Goal: Task Accomplishment & Management: Complete application form

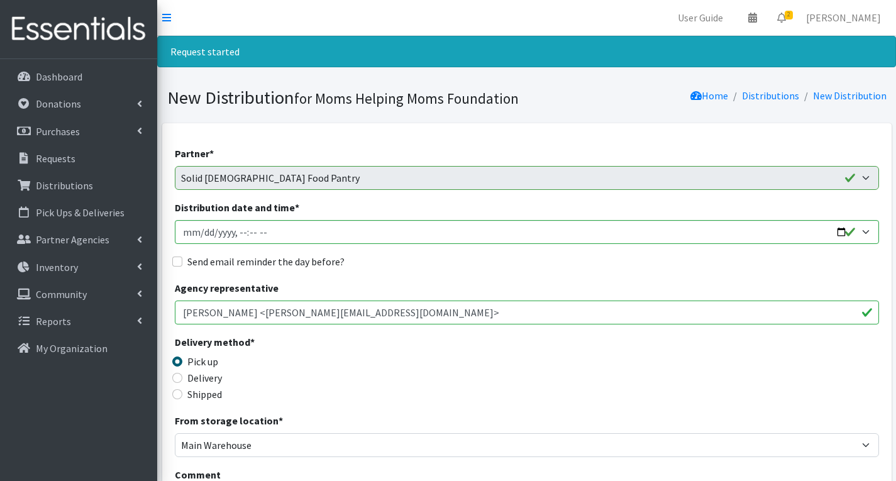
scroll to position [1507, 0]
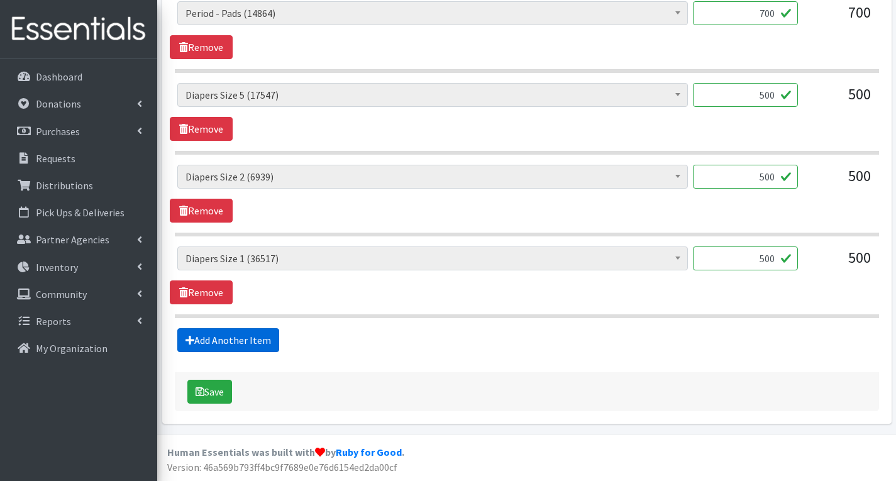
click at [259, 341] on link "Add Another Item" at bounding box center [228, 340] width 102 height 24
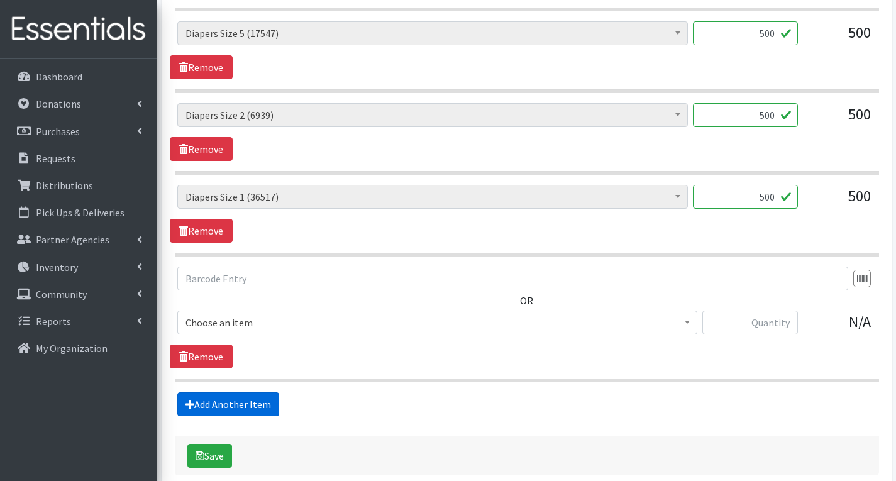
scroll to position [1633, 0]
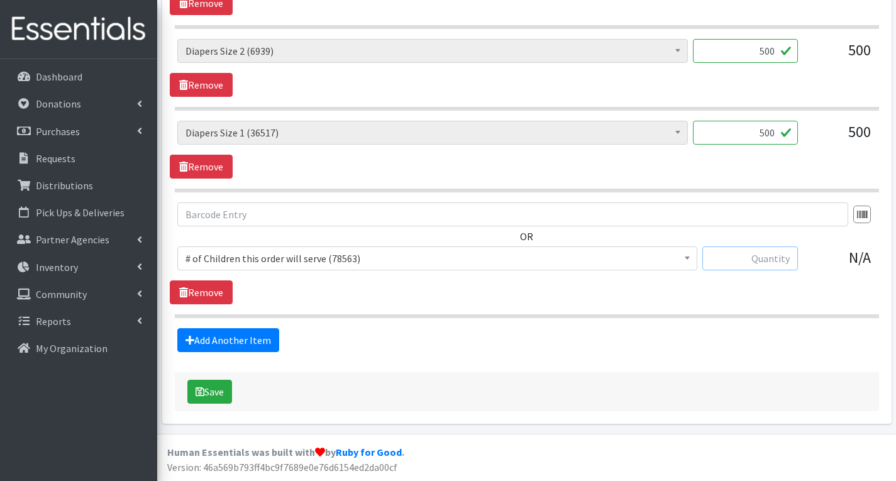
click at [766, 265] on input "text" at bounding box center [750, 258] width 96 height 24
type input "12"
click at [443, 257] on span "# of Children this order will serve (78563)" at bounding box center [437, 259] width 504 height 18
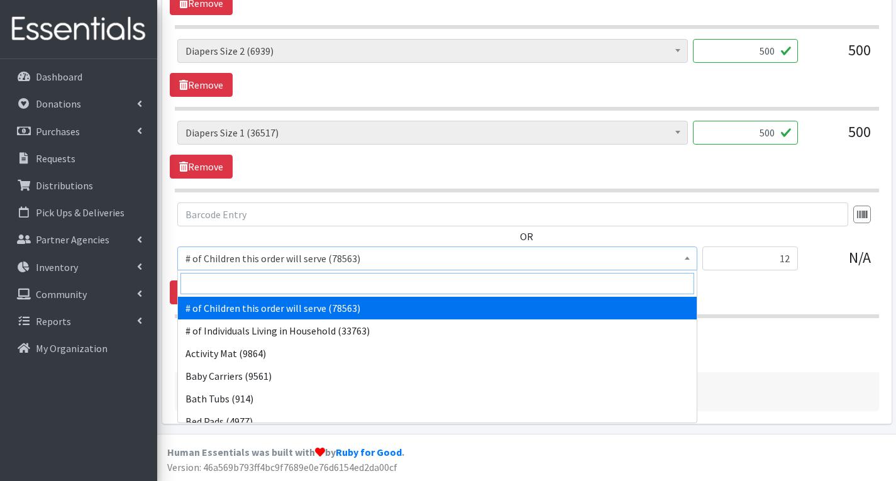
click at [334, 281] on input "search" at bounding box center [437, 283] width 514 height 21
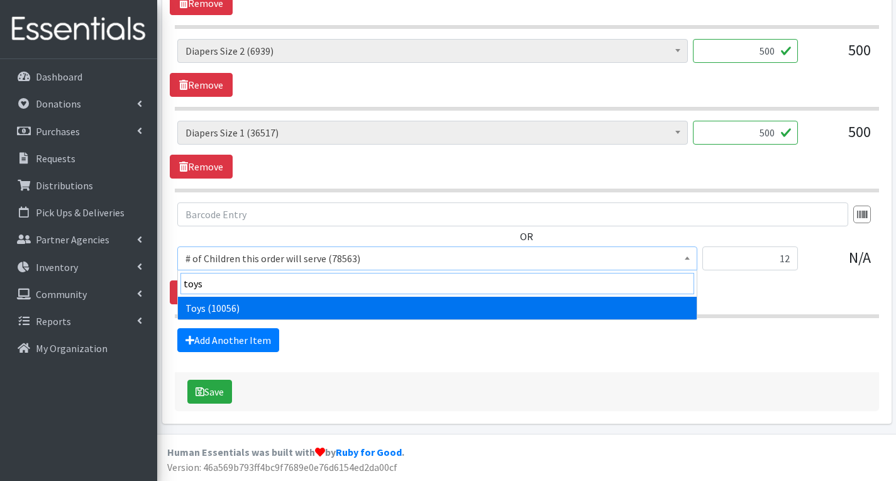
type input "toys"
select select "6264"
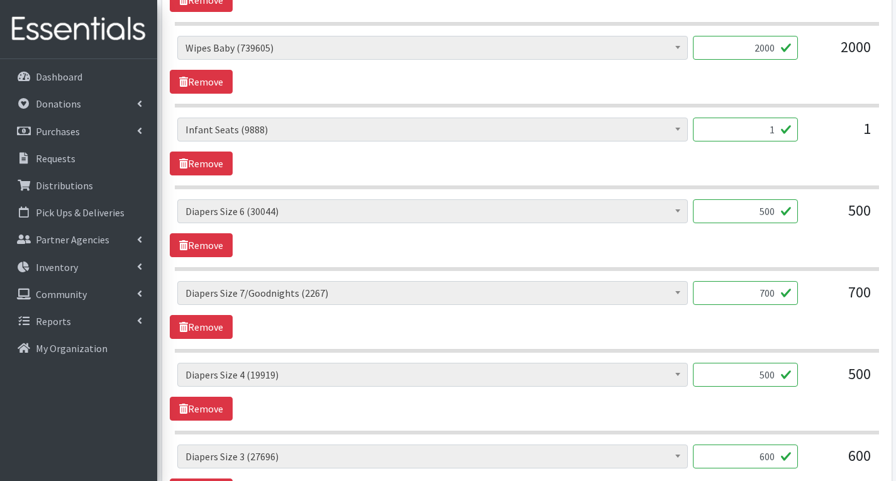
scroll to position [1004, 0]
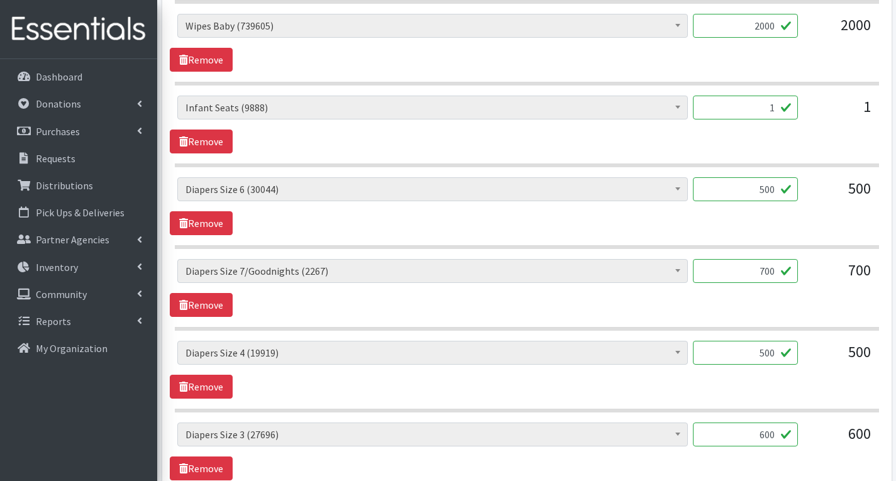
click at [779, 26] on input "2000" at bounding box center [745, 26] width 105 height 24
type input "2"
type input "1200"
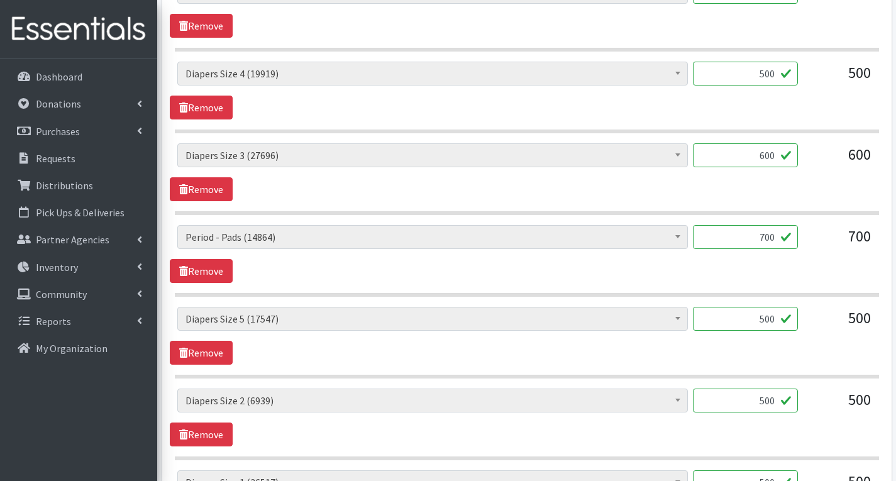
scroll to position [1255, 0]
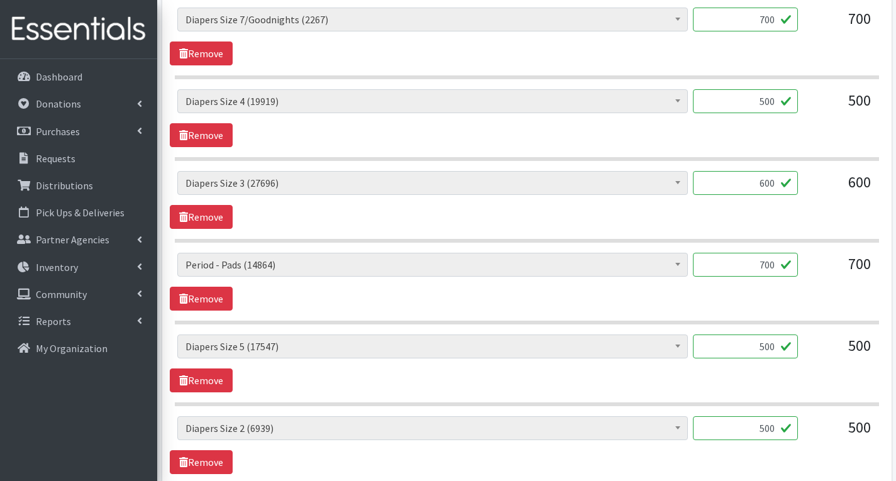
click at [778, 265] on input "700" at bounding box center [745, 265] width 105 height 24
type input "7"
type input "720"
click at [772, 185] on input "600" at bounding box center [745, 183] width 105 height 24
click at [779, 187] on input "600" at bounding box center [745, 183] width 105 height 24
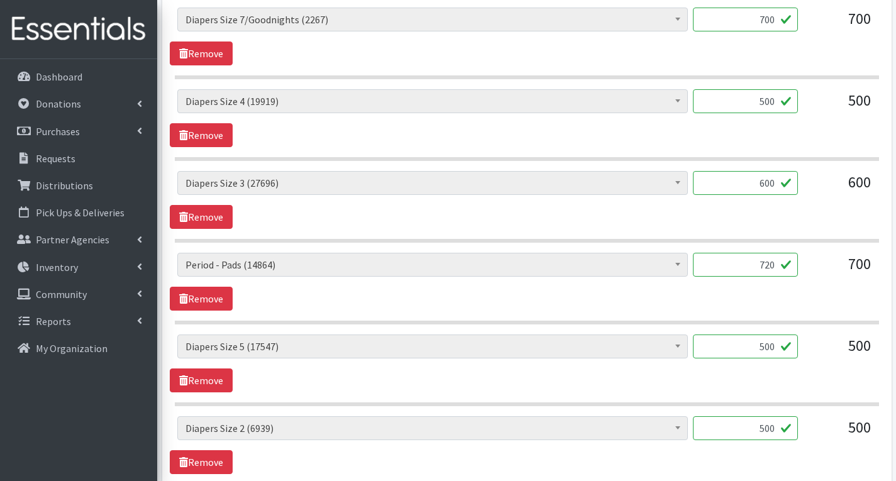
click at [778, 103] on input "500" at bounding box center [745, 101] width 105 height 24
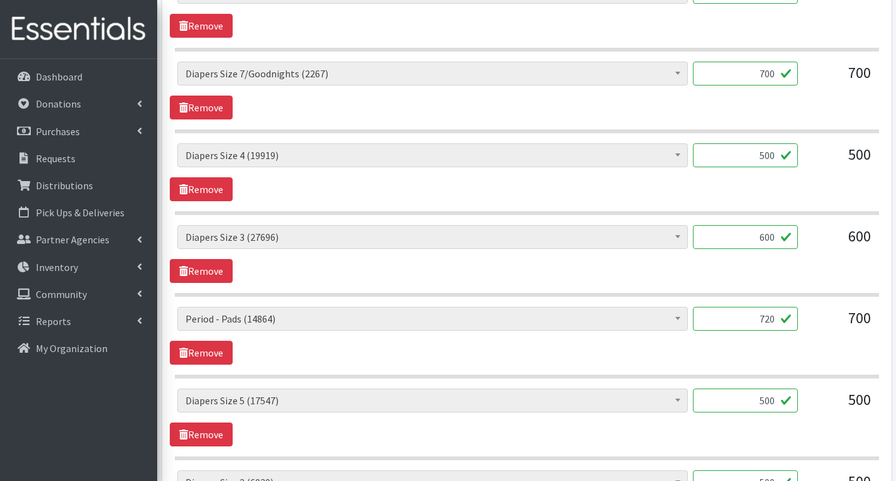
scroll to position [1130, 0]
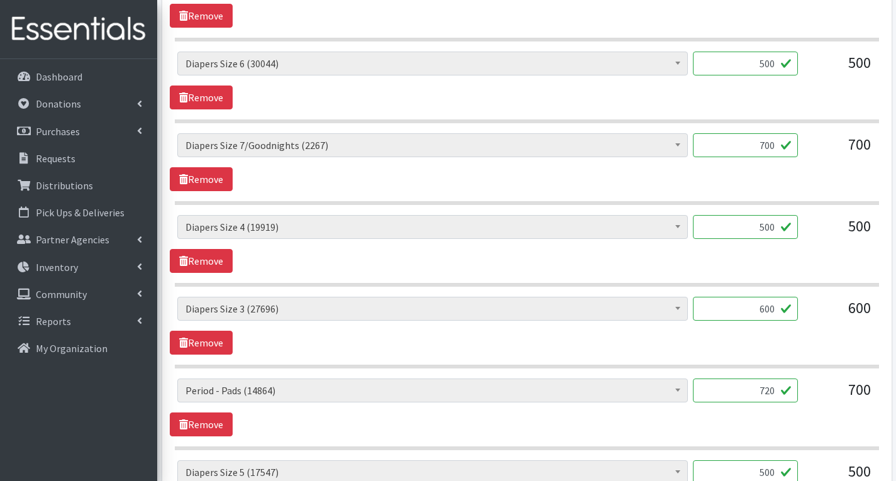
click at [776, 146] on input "700" at bounding box center [745, 145] width 105 height 24
type input "7"
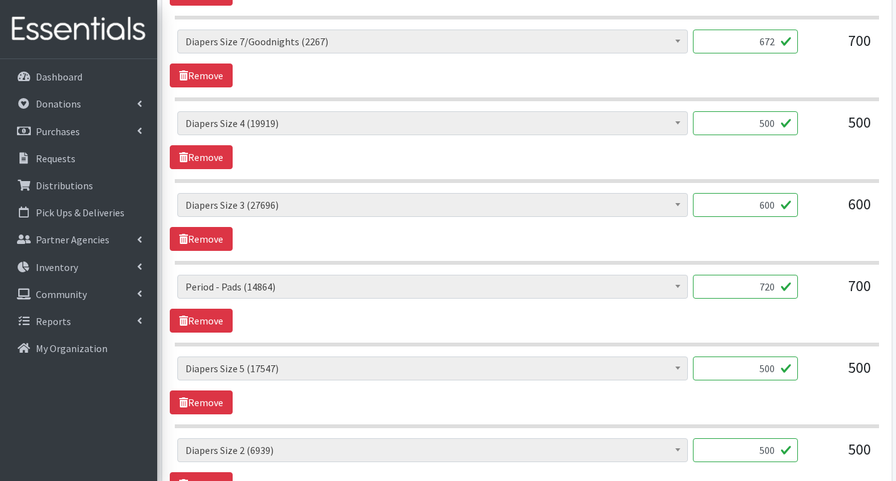
scroll to position [1255, 0]
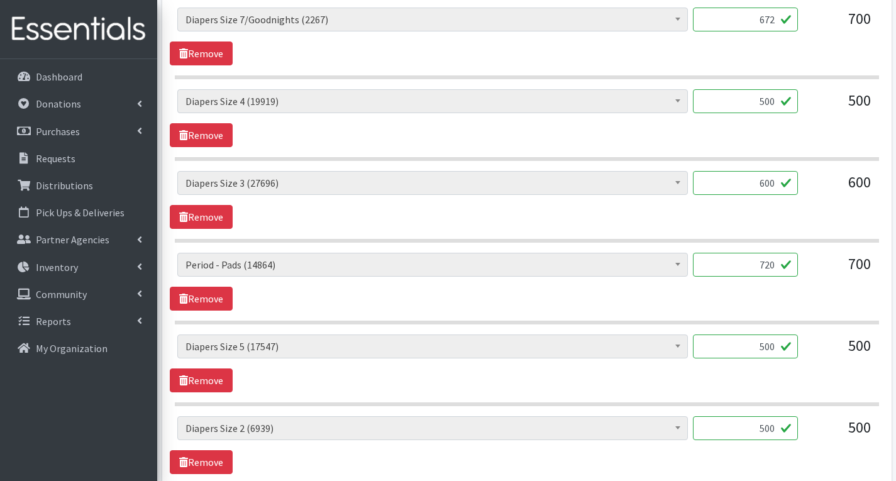
type input "672"
click at [778, 267] on input "720" at bounding box center [745, 265] width 105 height 24
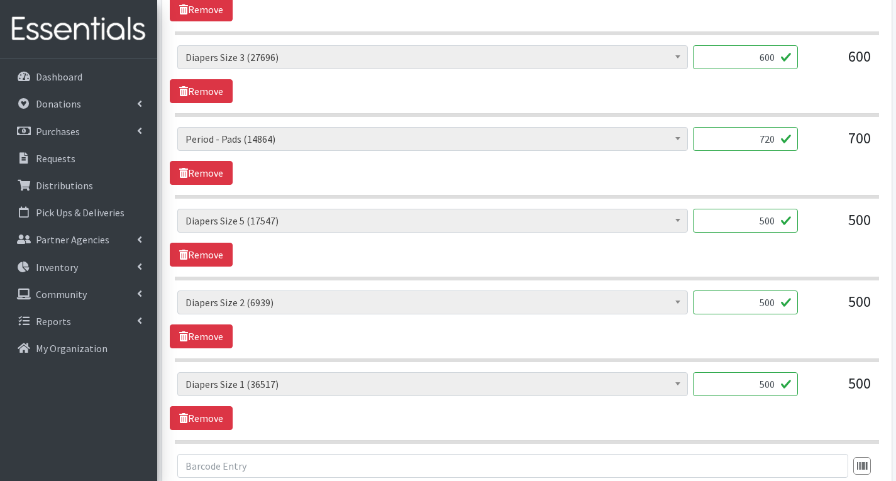
scroll to position [1444, 0]
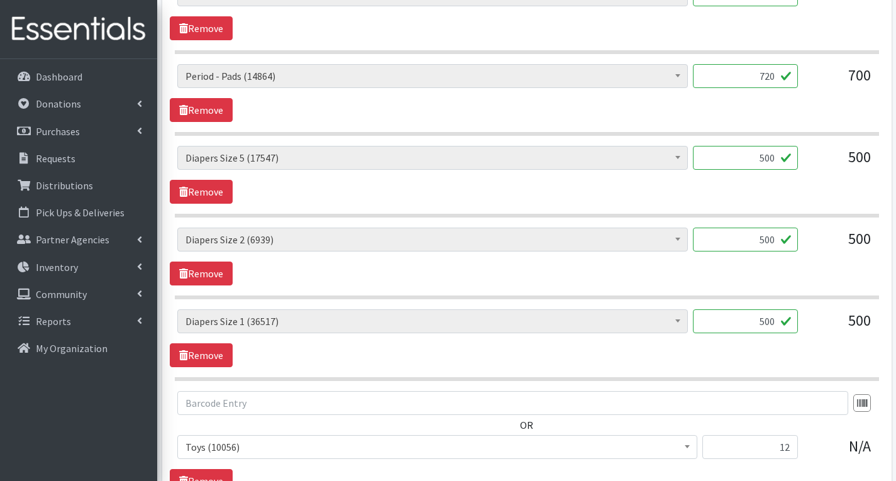
click at [780, 326] on input "500" at bounding box center [745, 321] width 105 height 24
type input "5"
type input "496"
click at [774, 239] on input "500" at bounding box center [745, 240] width 105 height 24
type input "5"
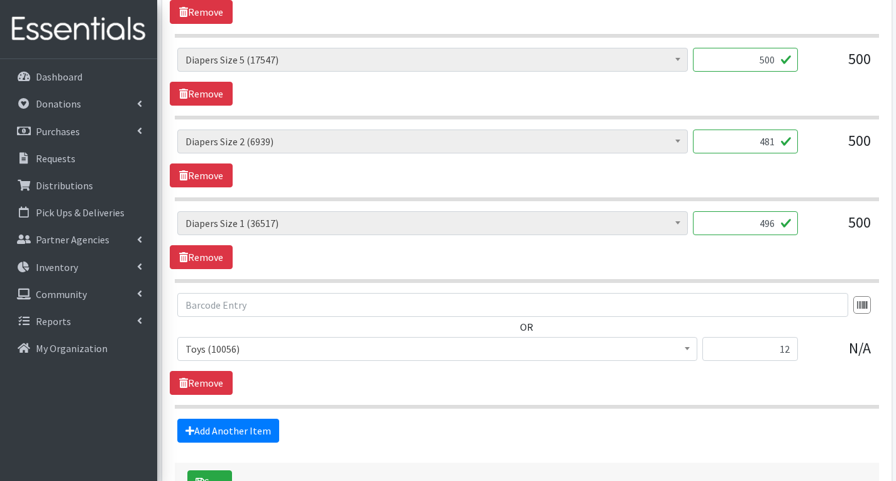
scroll to position [1570, 0]
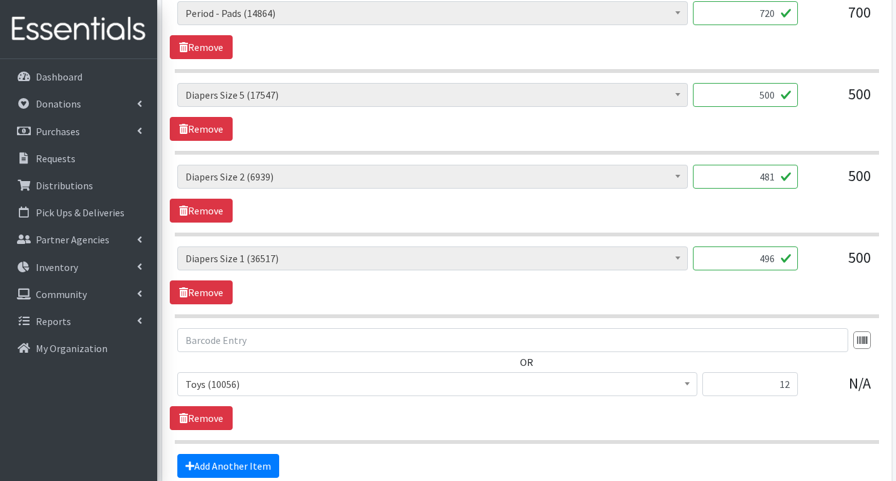
type input "481"
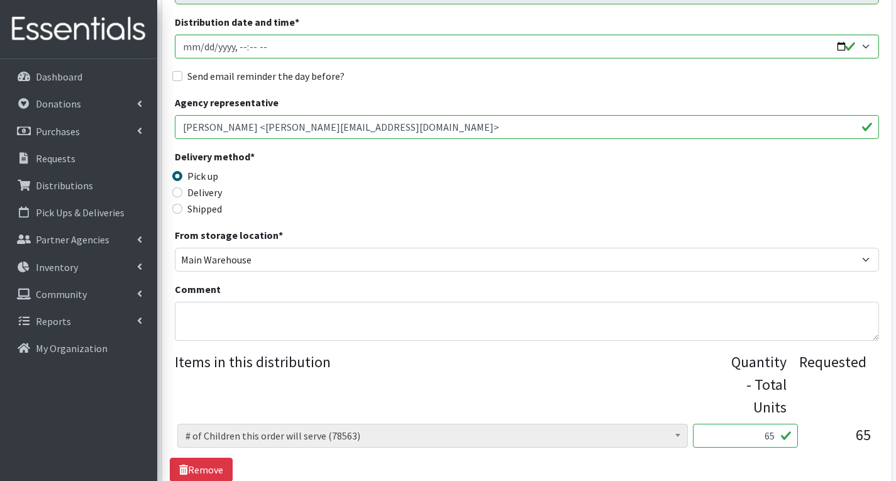
scroll to position [182, 0]
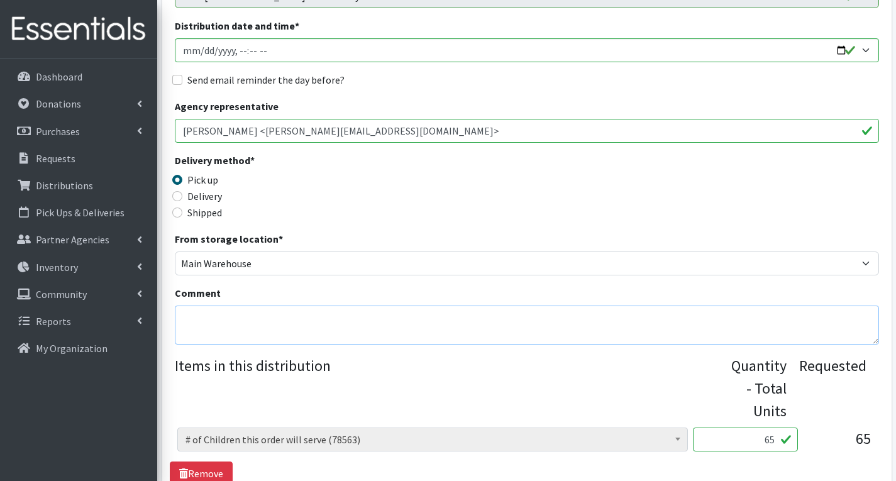
click at [230, 326] on textarea "Comment" at bounding box center [527, 325] width 704 height 39
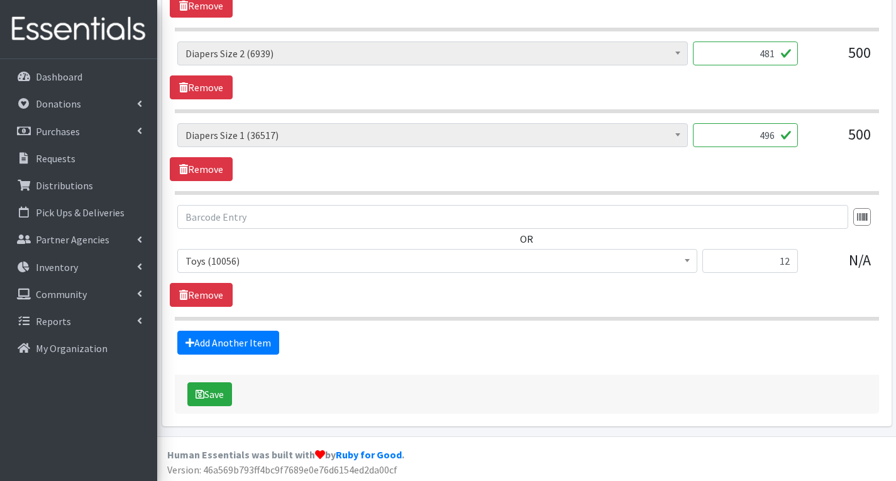
scroll to position [1633, 0]
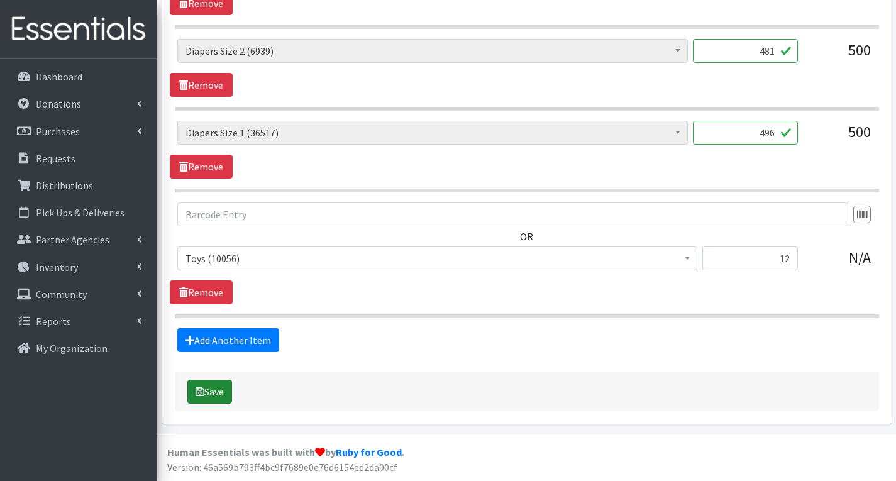
type textarea "Thank you for being our valued partner!"
click at [225, 395] on button "Save" at bounding box center [209, 392] width 45 height 24
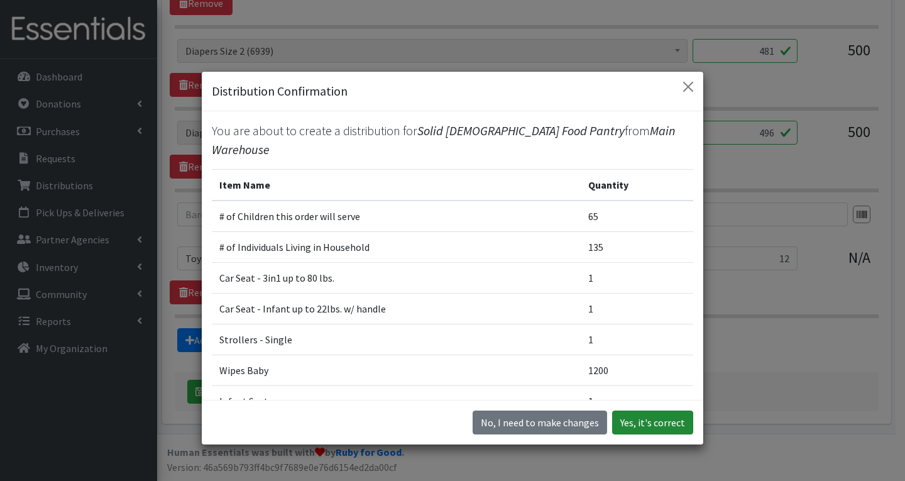
click at [641, 421] on button "Yes, it's correct" at bounding box center [652, 423] width 81 height 24
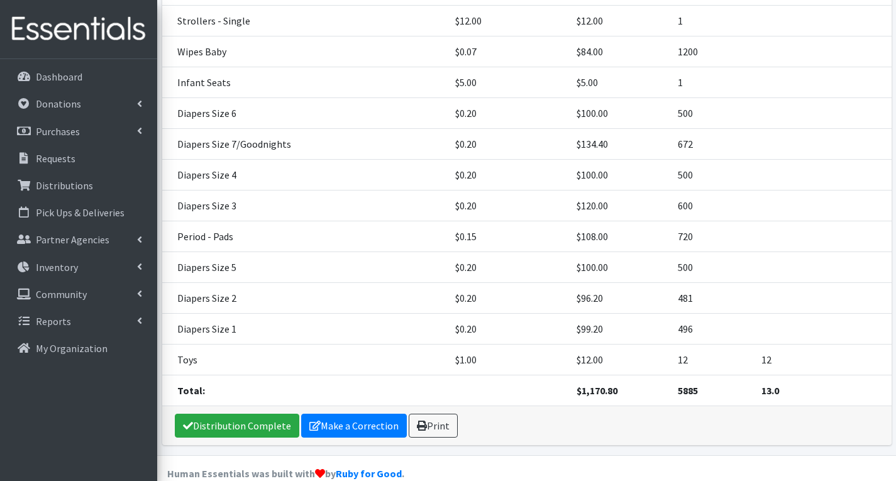
scroll to position [417, 0]
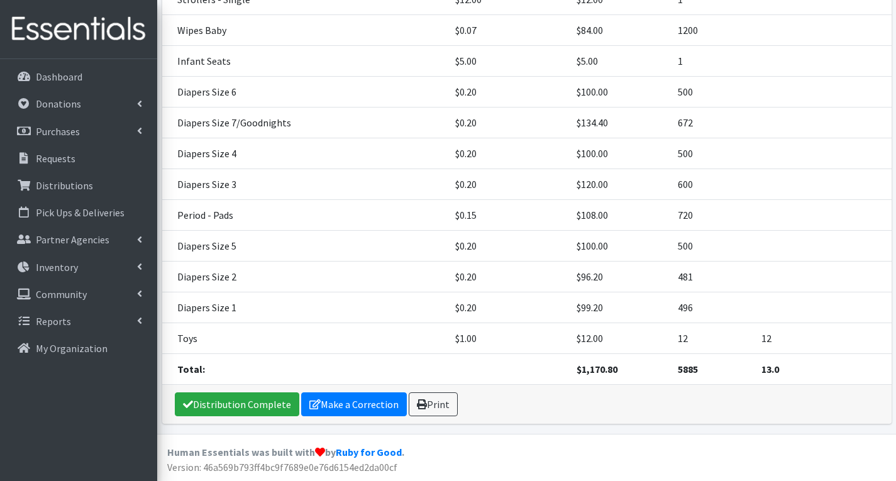
drag, startPoint x: 446, startPoint y: 408, endPoint x: 637, endPoint y: 411, distance: 191.8
click at [637, 411] on div "Distribution Complete Make a Correction Print" at bounding box center [526, 404] width 729 height 39
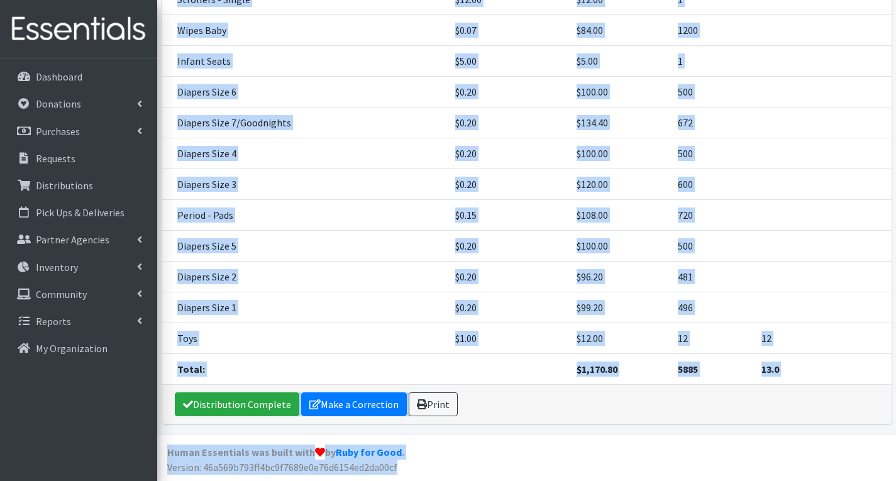
drag, startPoint x: 172, startPoint y: 55, endPoint x: 471, endPoint y: 507, distance: 542.4
click at [471, 480] on html "User Guide 1 1 Pick-ups remaining this week View Calendar 2 2 Requests 0 Partne…" at bounding box center [448, 32] width 896 height 898
copy div "Distribution from Main Warehouse to Solid Rock Baptist Church Food Pantry Home …"
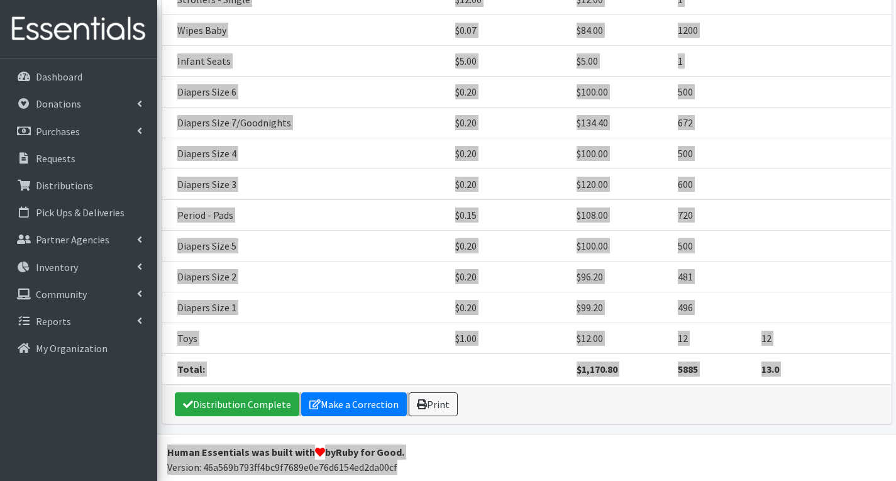
scroll to position [284, 0]
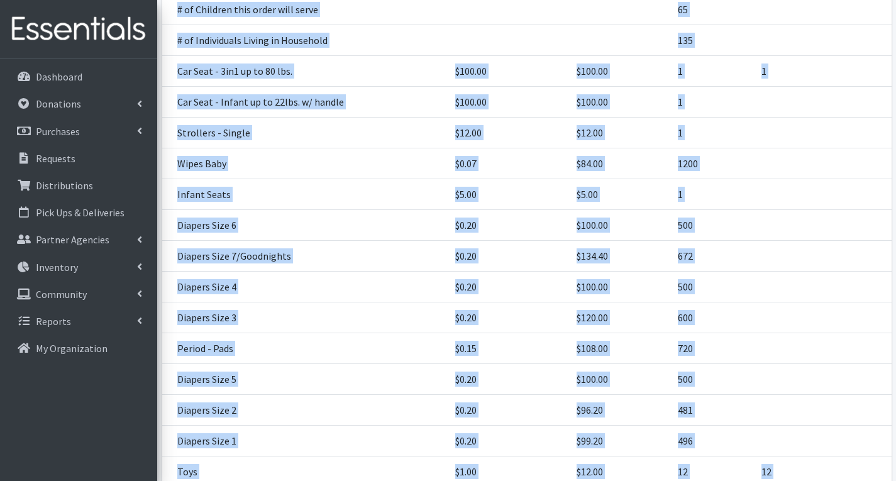
click at [424, 333] on td "Period - Pads" at bounding box center [304, 348] width 285 height 31
drag, startPoint x: 397, startPoint y: 312, endPoint x: 390, endPoint y: 286, distance: 27.3
click at [397, 312] on td "Diapers Size 3" at bounding box center [304, 317] width 285 height 31
click at [373, 174] on td "Wipes Baby" at bounding box center [304, 163] width 285 height 31
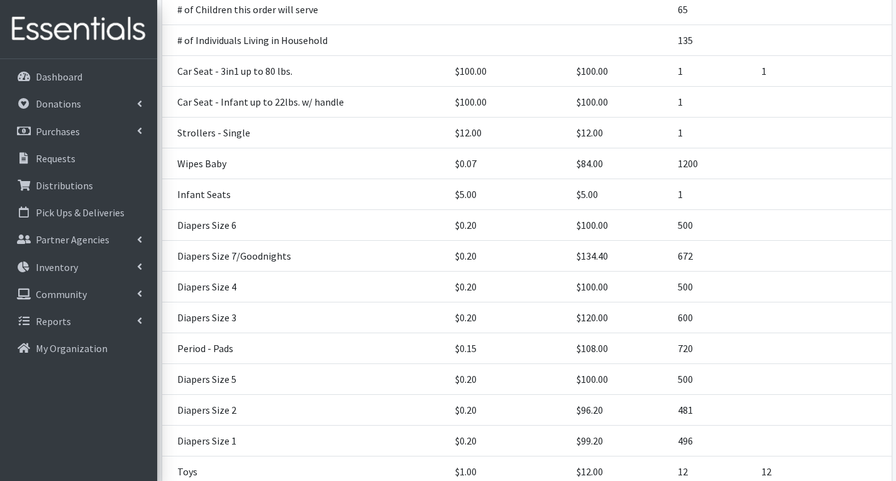
click at [372, 168] on td "Wipes Baby" at bounding box center [304, 163] width 285 height 31
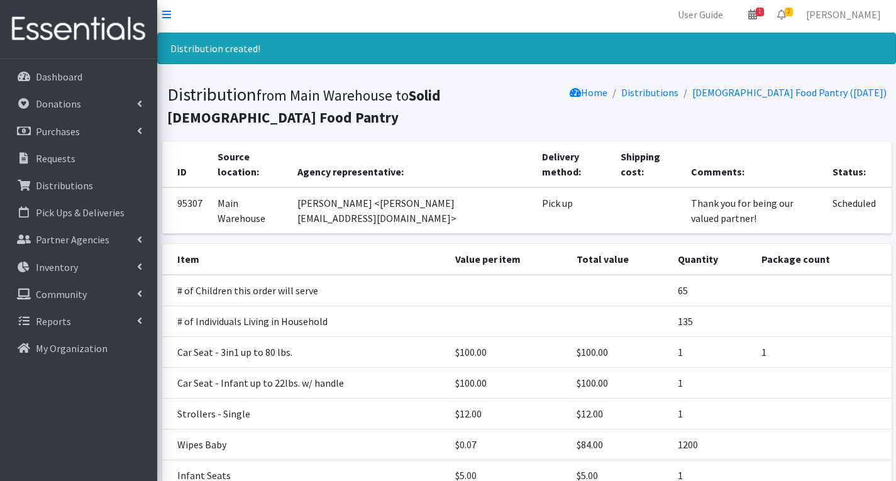
scroll to position [0, 0]
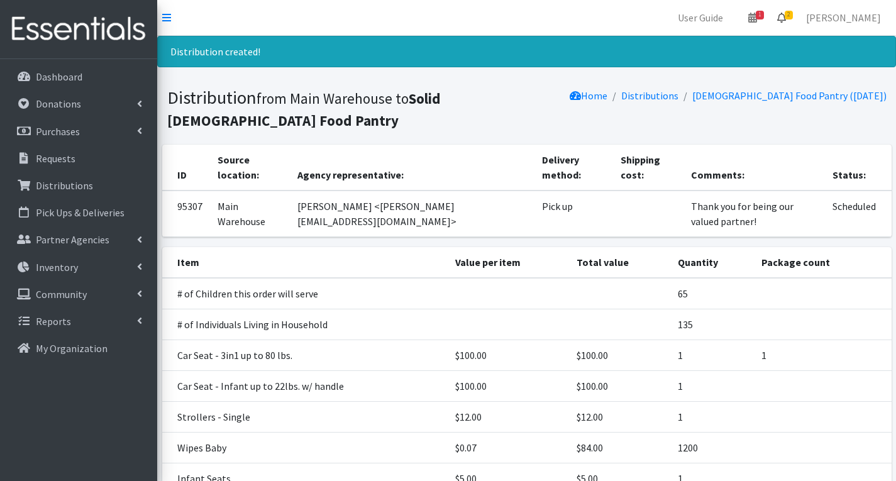
click at [793, 18] on span "2" at bounding box center [789, 15] width 8 height 9
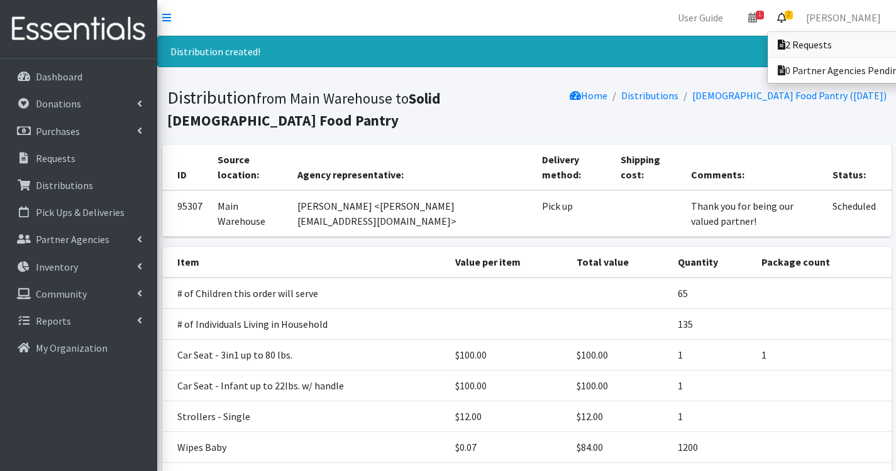
click at [830, 44] on link "2 Requests" at bounding box center [855, 44] width 175 height 25
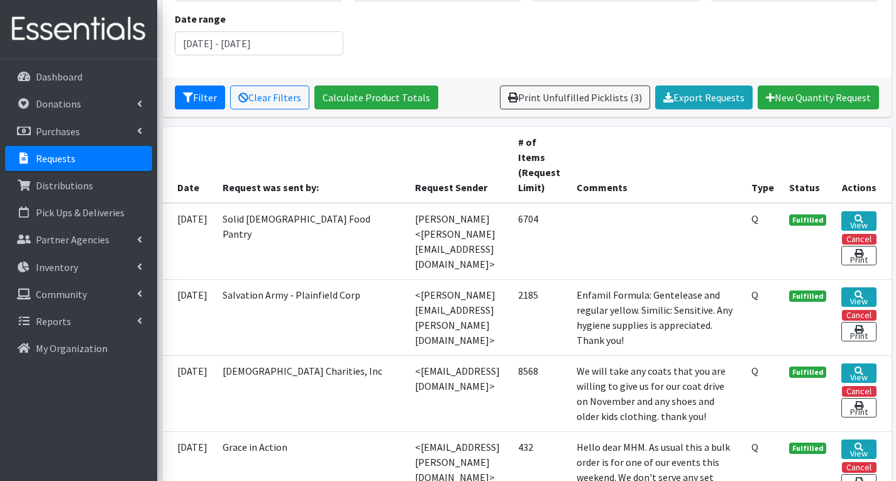
scroll to position [189, 0]
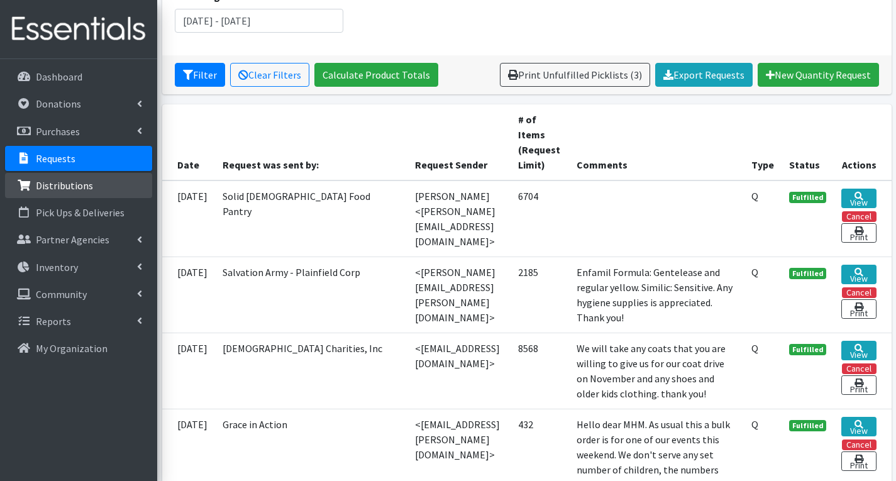
click at [72, 185] on p "Distributions" at bounding box center [64, 185] width 57 height 13
